Goal: Task Accomplishment & Management: Manage account settings

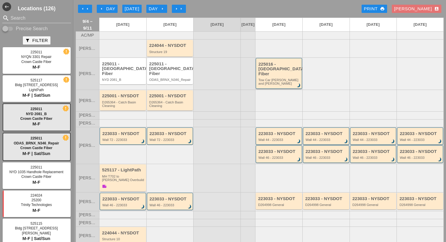
click at [265, 72] on div "225016 - [GEOGRAPHIC_DATA] Fiber" at bounding box center [279, 69] width 42 height 15
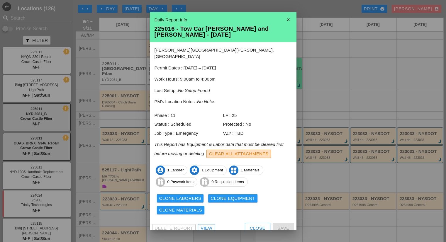
click at [226, 151] on div "Clear All Attachments" at bounding box center [238, 154] width 59 height 7
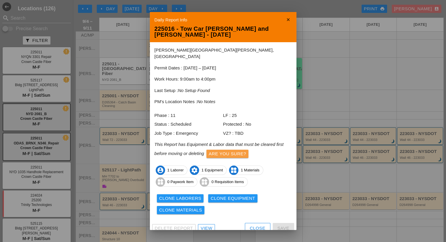
click at [226, 151] on div "Are you sure?" at bounding box center [227, 154] width 37 height 7
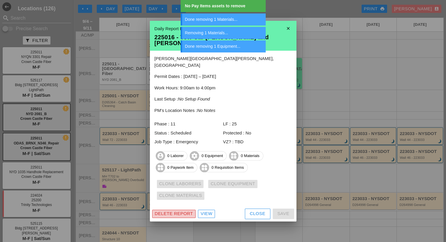
click at [178, 212] on div "Delete Report" at bounding box center [174, 213] width 38 height 7
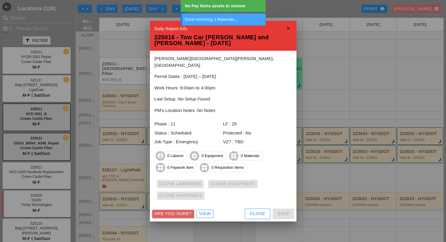
click at [178, 212] on div "Are you sure?" at bounding box center [172, 213] width 37 height 7
